Goal: Task Accomplishment & Management: Manage account settings

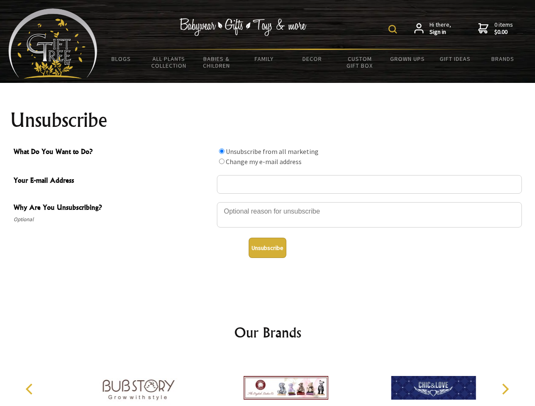
click at [394, 29] on img at bounding box center [392, 29] width 8 height 8
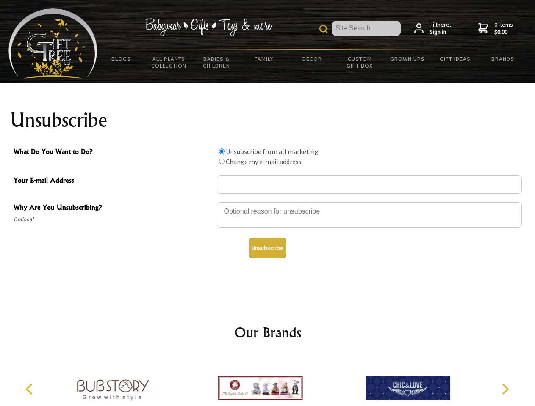
click at [268, 202] on div at bounding box center [369, 216] width 305 height 30
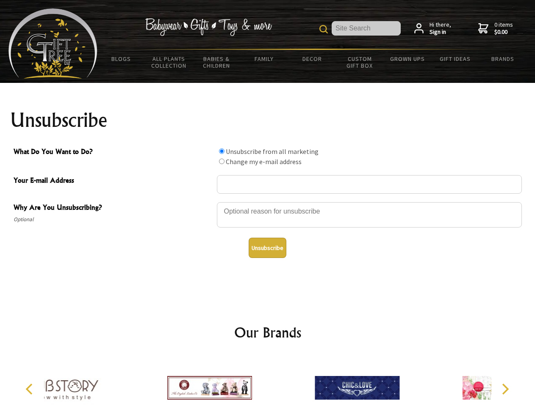
click at [221, 151] on input "What Do You Want to Do?" at bounding box center [222, 152] width 6 height 6
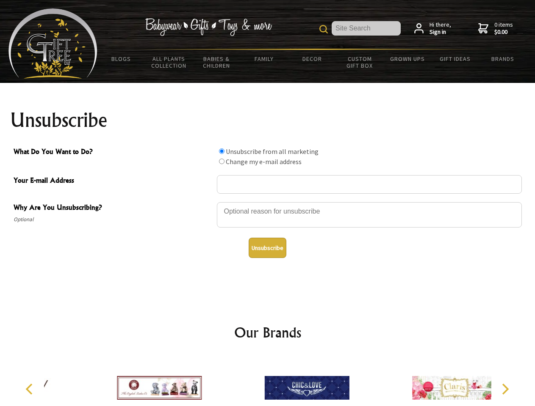
click at [221, 161] on input "What Do You Want to Do?" at bounding box center [222, 162] width 6 height 6
radio input "true"
click at [267, 248] on button "Unsubscribe" at bounding box center [267, 248] width 38 height 20
